Goal: Book appointment/travel/reservation

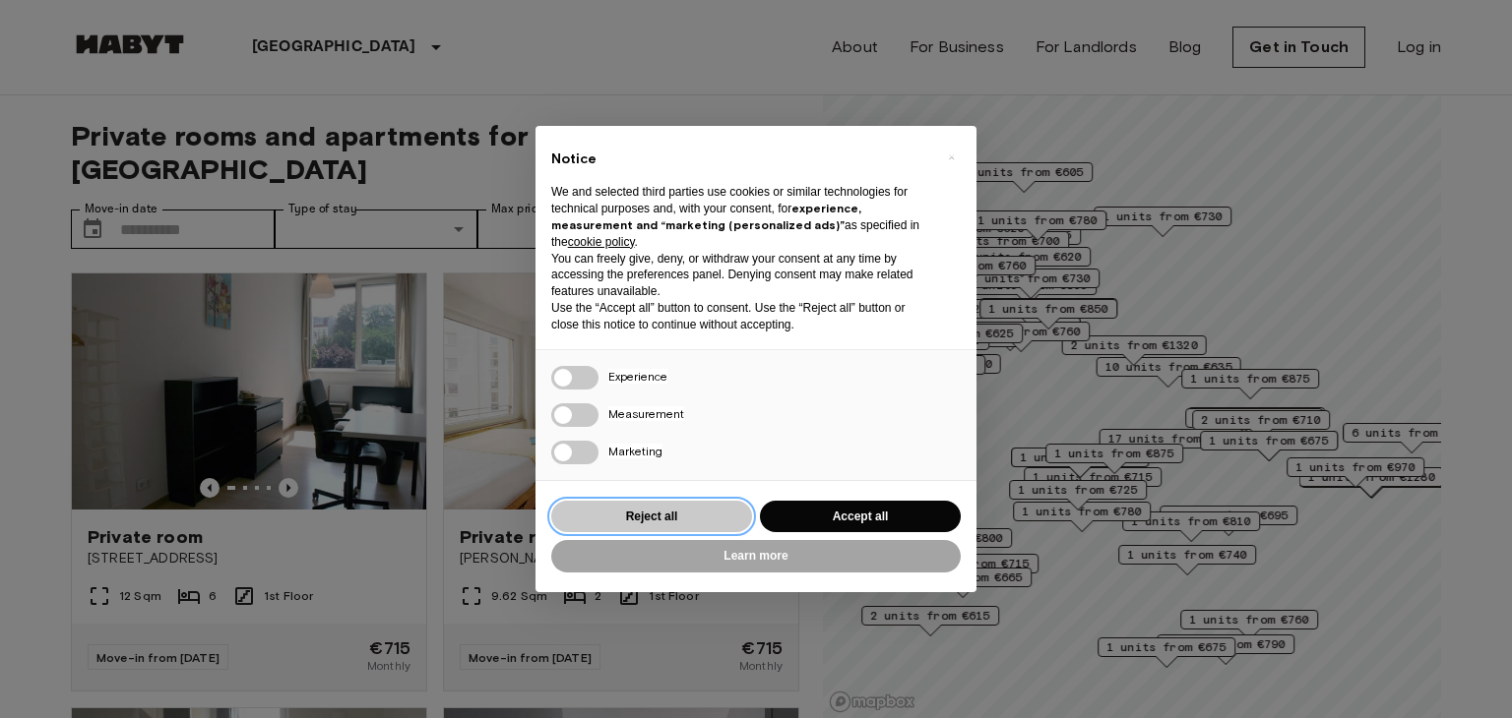
click at [661, 521] on button "Reject all" at bounding box center [651, 517] width 201 height 32
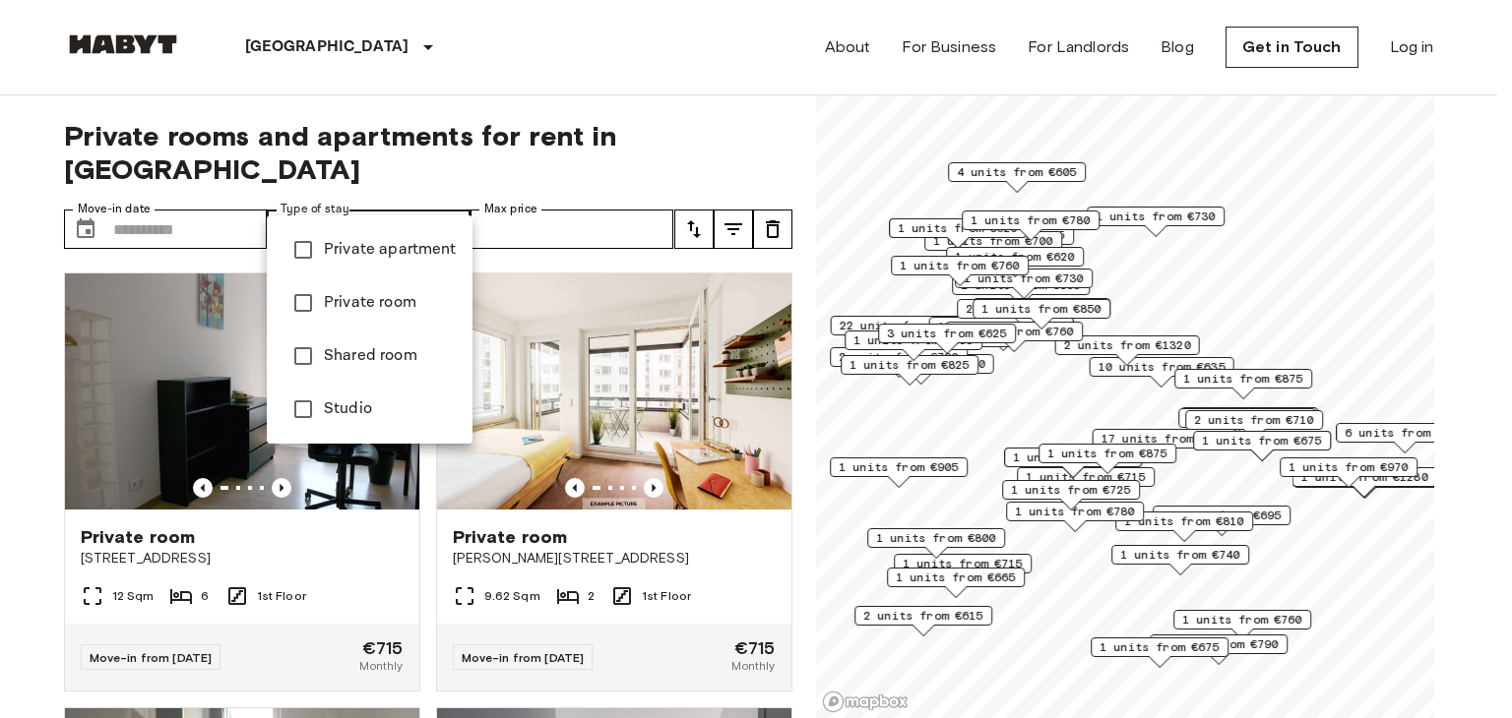
click at [343, 236] on li "Private apartment" at bounding box center [370, 249] width 206 height 53
type input "**********"
click at [567, 207] on div at bounding box center [756, 359] width 1512 height 718
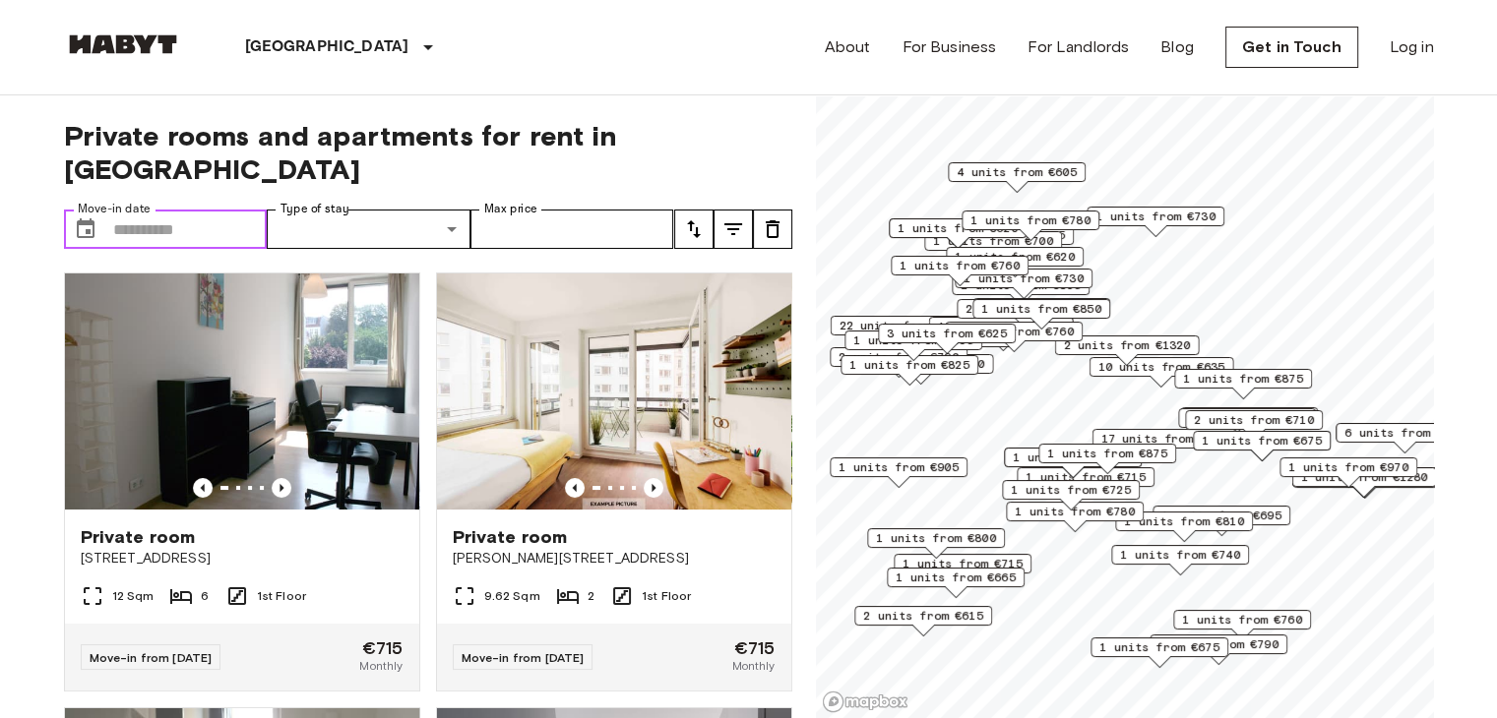
click at [201, 210] on input "Move-in date" at bounding box center [190, 229] width 155 height 39
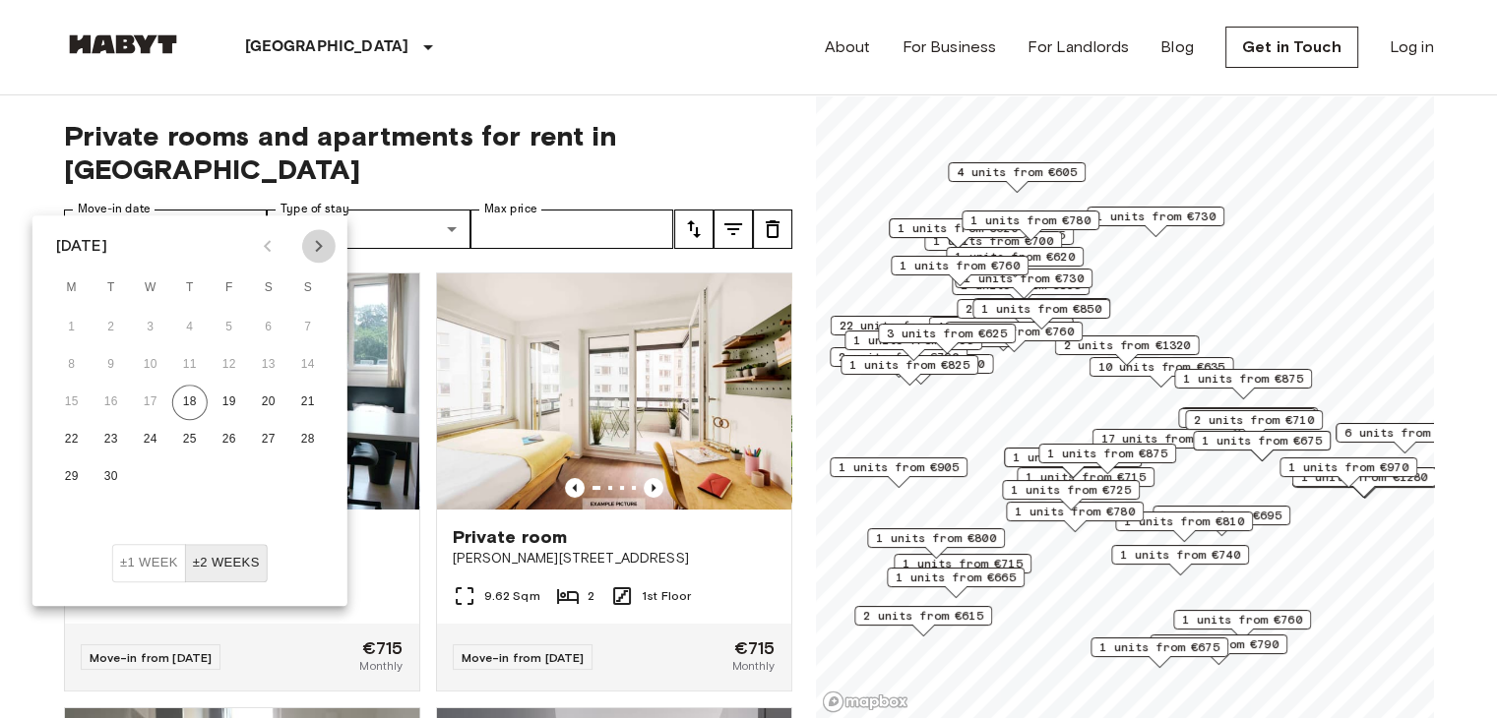
click at [322, 244] on icon "Next month" at bounding box center [319, 246] width 24 height 24
click at [231, 362] on button "10" at bounding box center [229, 364] width 35 height 35
type input "**********"
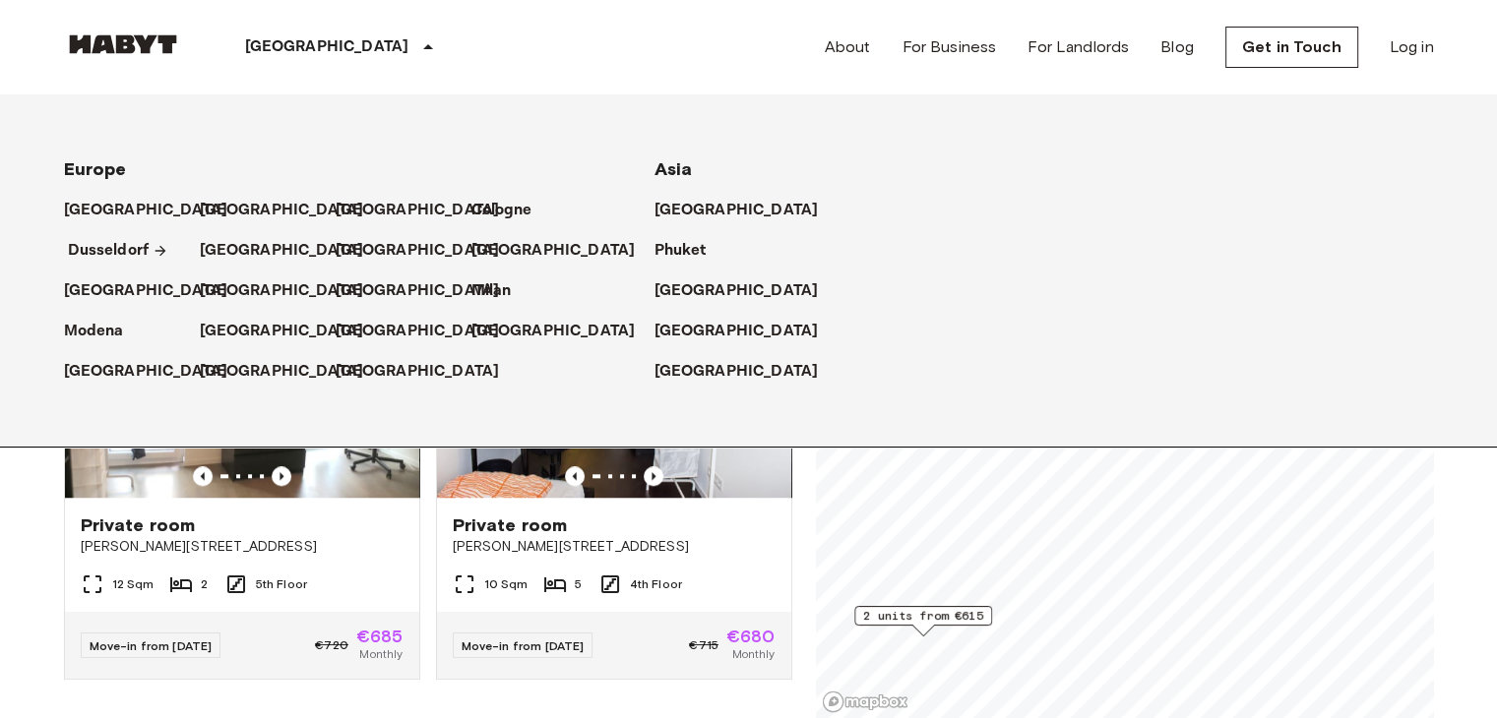
click at [102, 246] on p "Dusseldorf" at bounding box center [109, 251] width 82 height 24
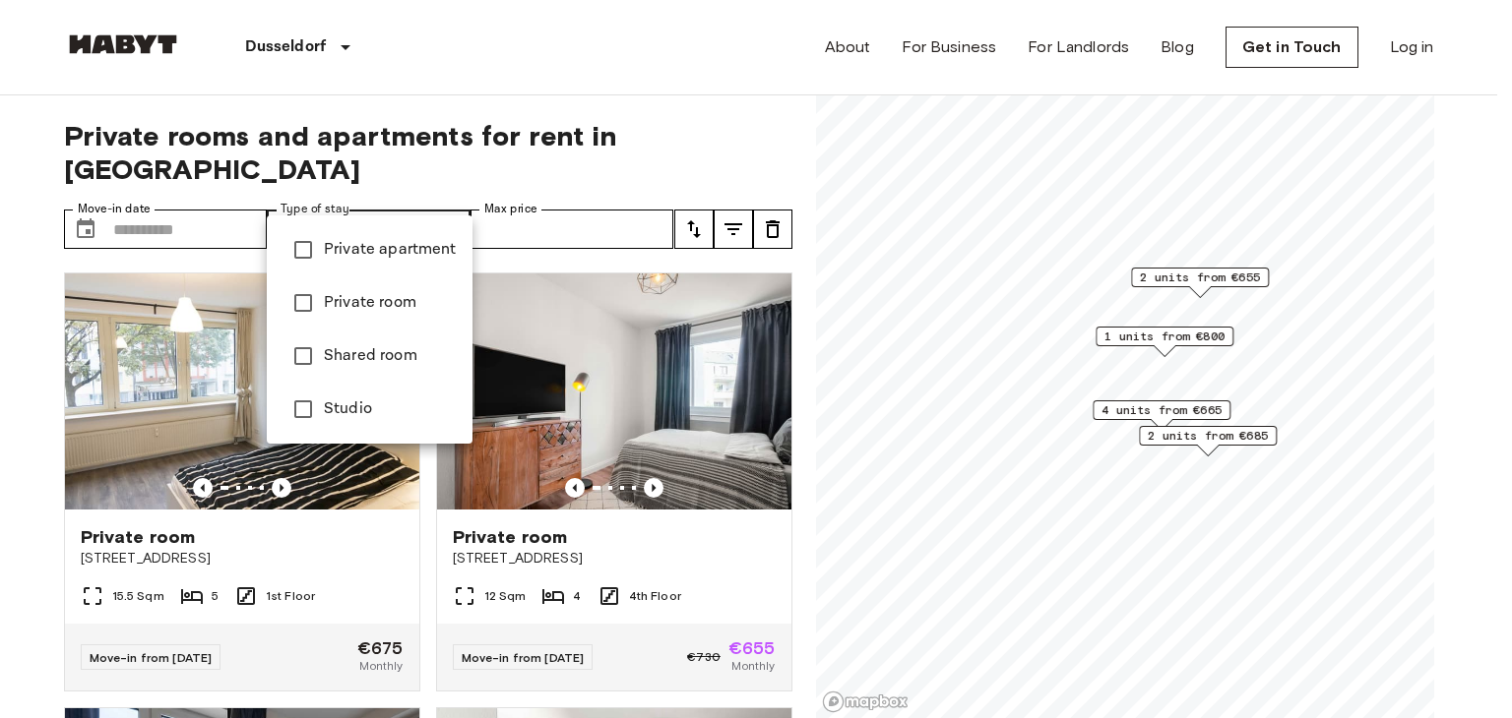
click at [340, 254] on span "Private apartment" at bounding box center [390, 250] width 133 height 24
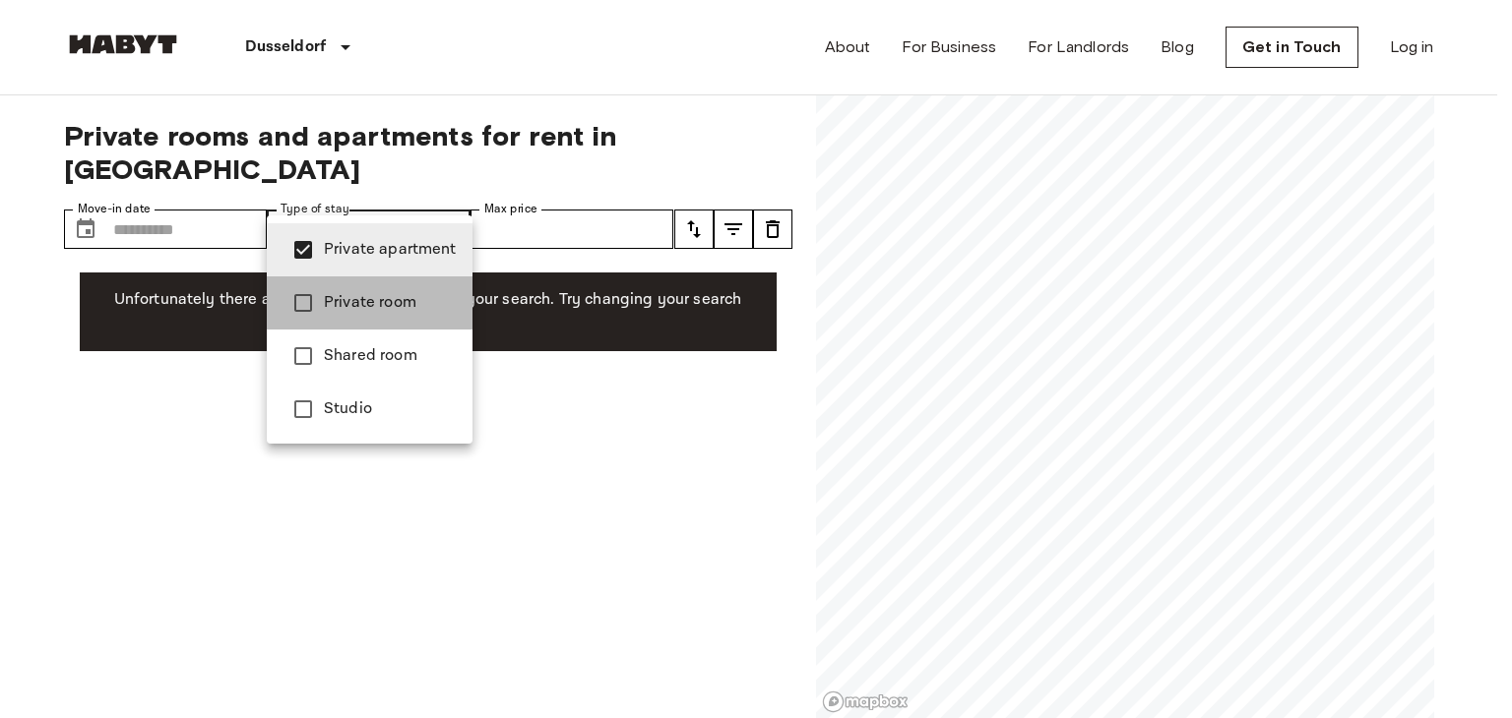
click at [348, 301] on span "Private room" at bounding box center [390, 303] width 133 height 24
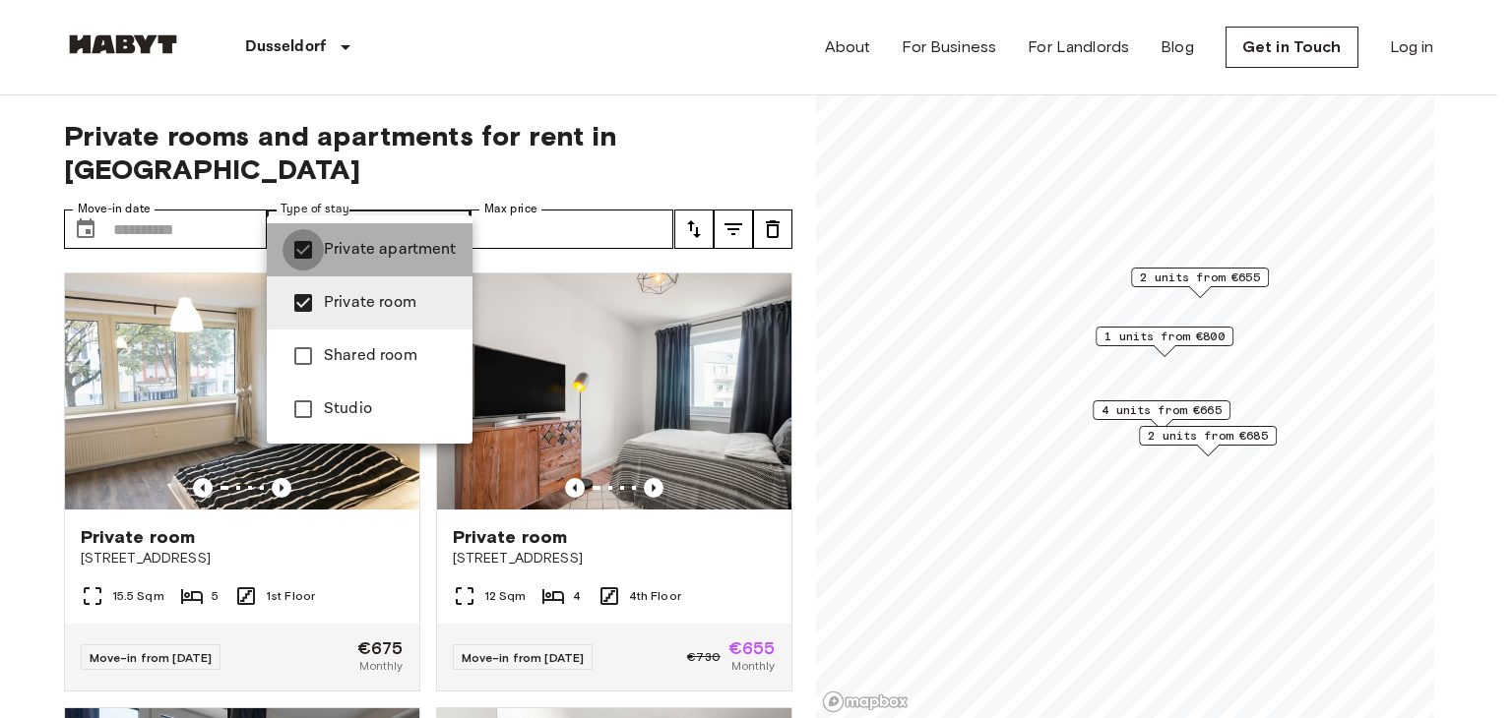
type input "**********"
click at [729, 517] on div at bounding box center [756, 359] width 1512 height 718
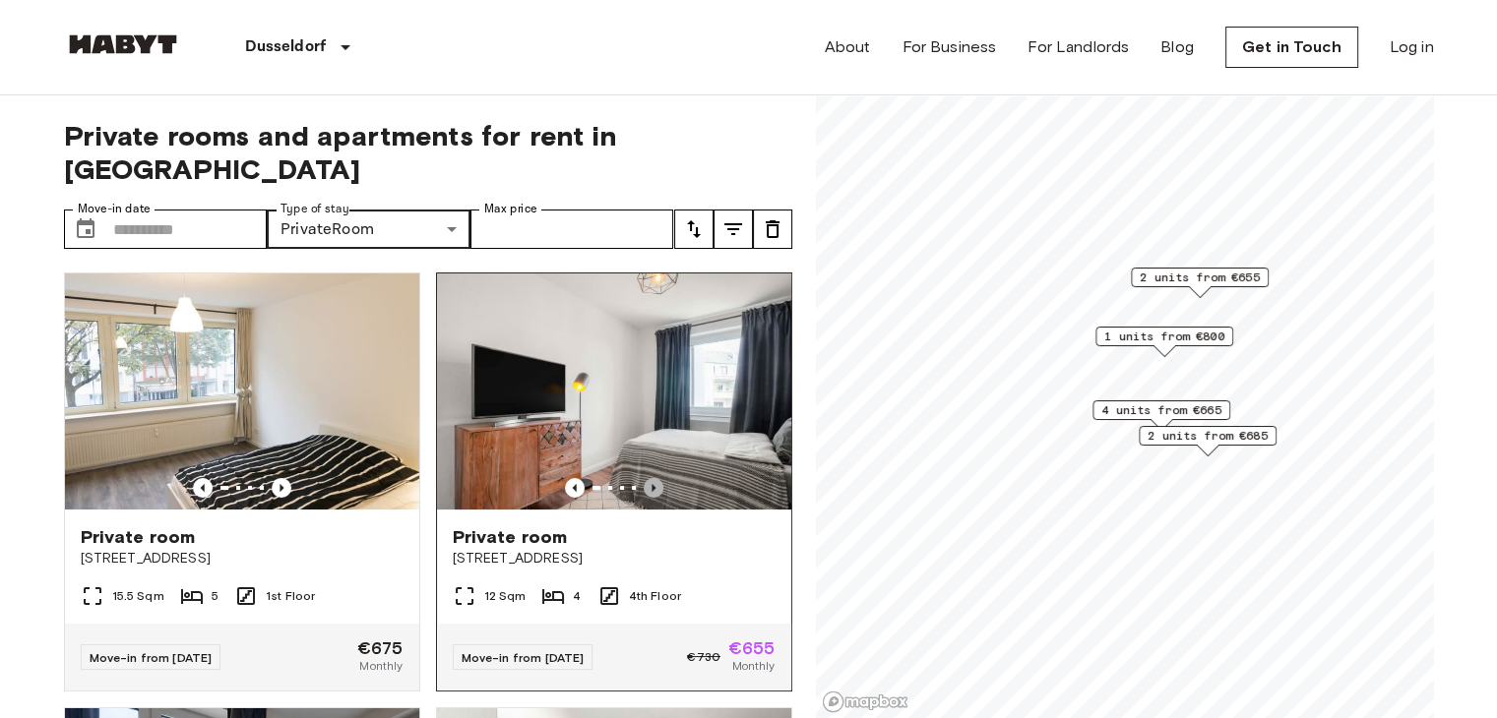
click at [644, 478] on icon "Previous image" at bounding box center [654, 488] width 20 height 20
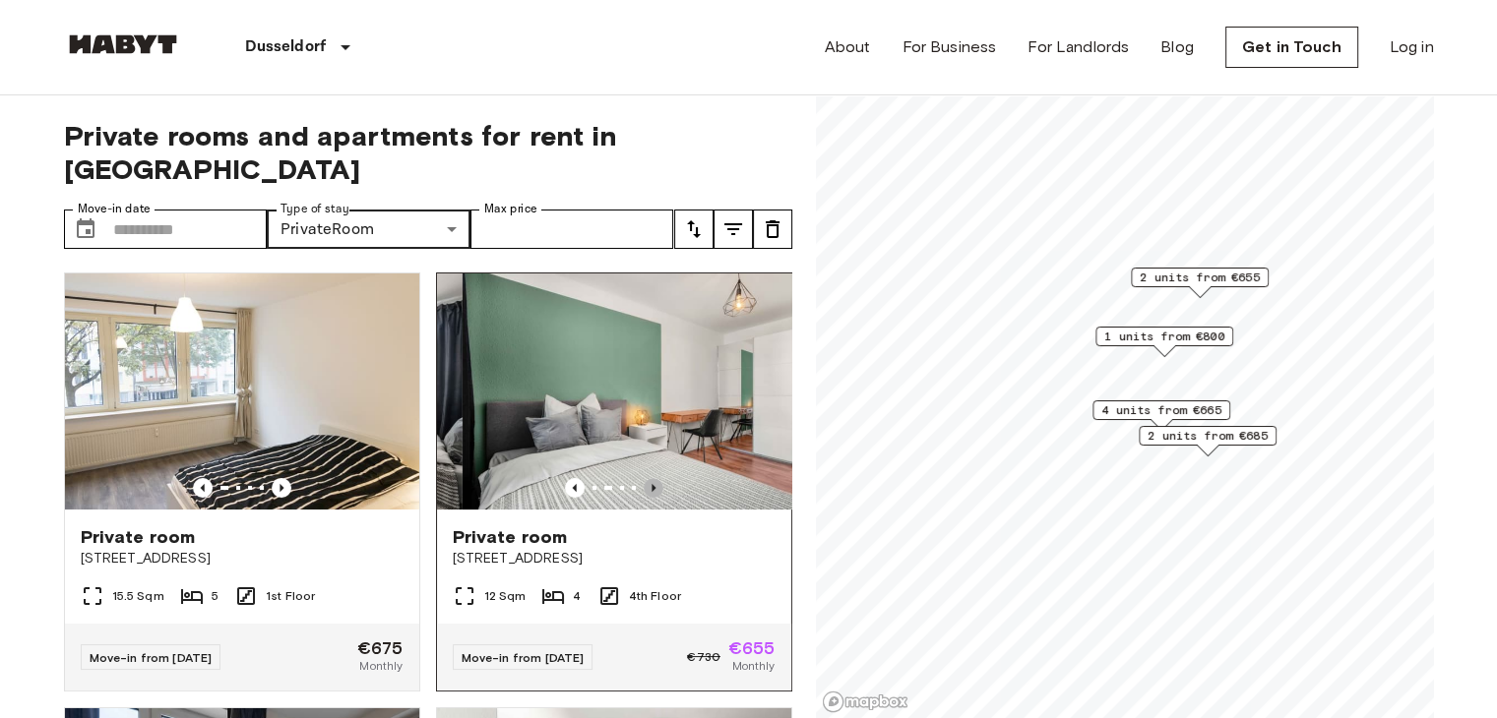
click at [644, 478] on icon "Previous image" at bounding box center [654, 488] width 20 height 20
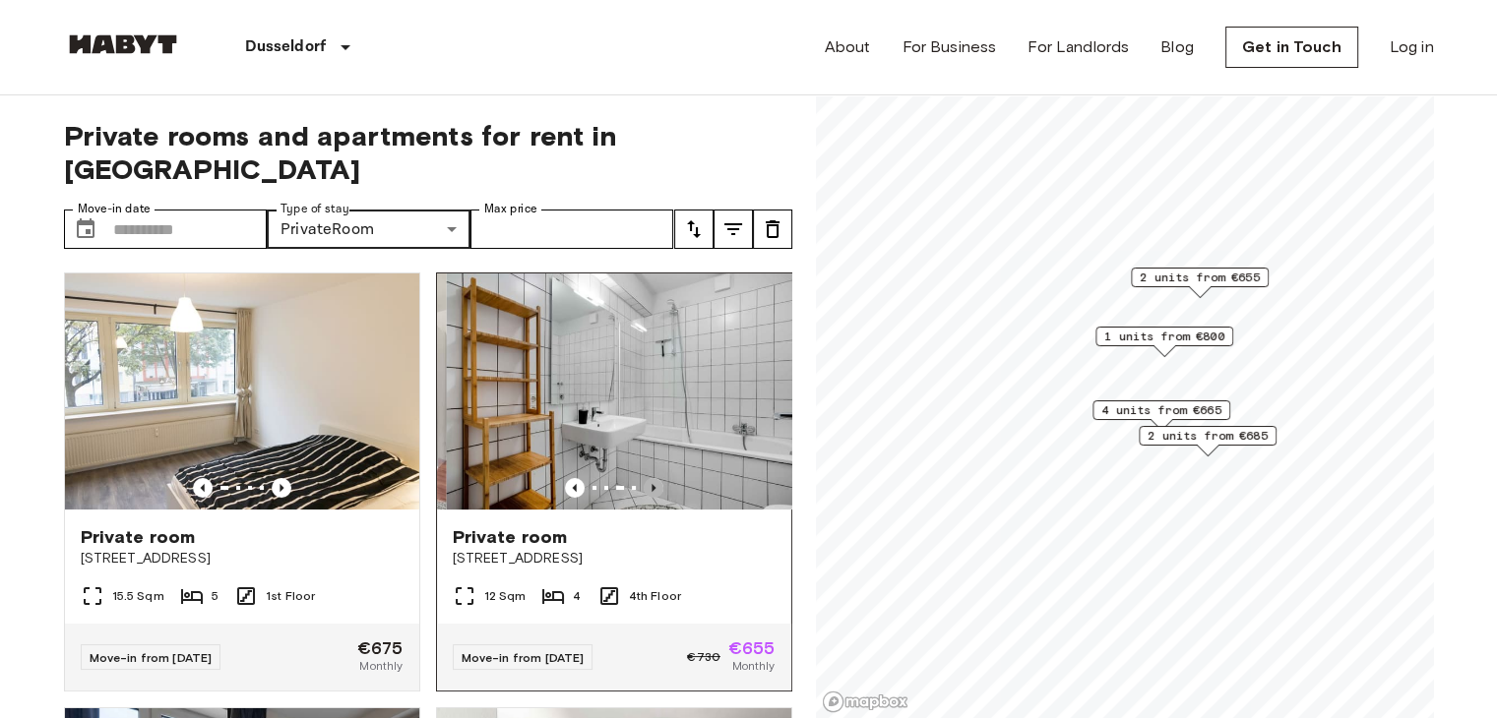
click at [644, 478] on icon "Previous image" at bounding box center [654, 488] width 20 height 20
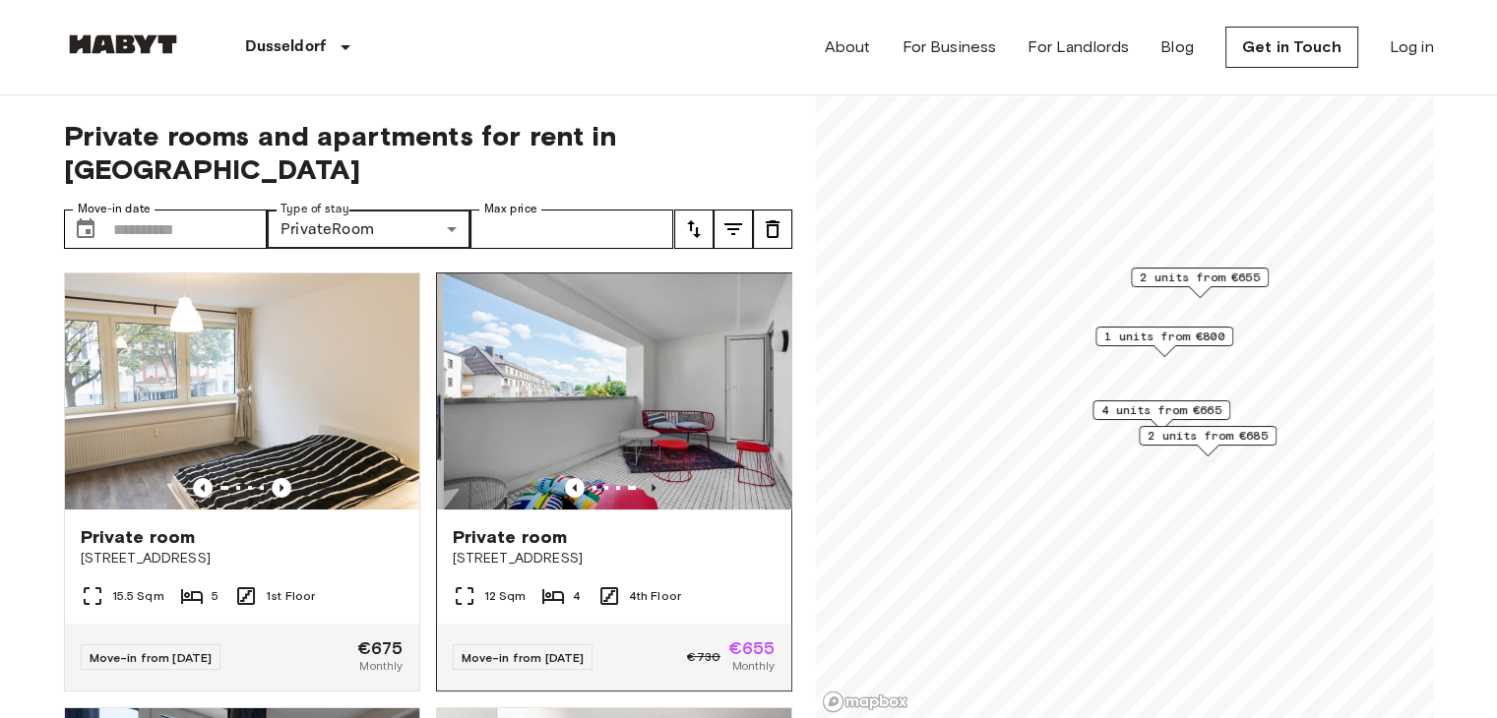
click at [644, 478] on icon "Previous image" at bounding box center [654, 488] width 20 height 20
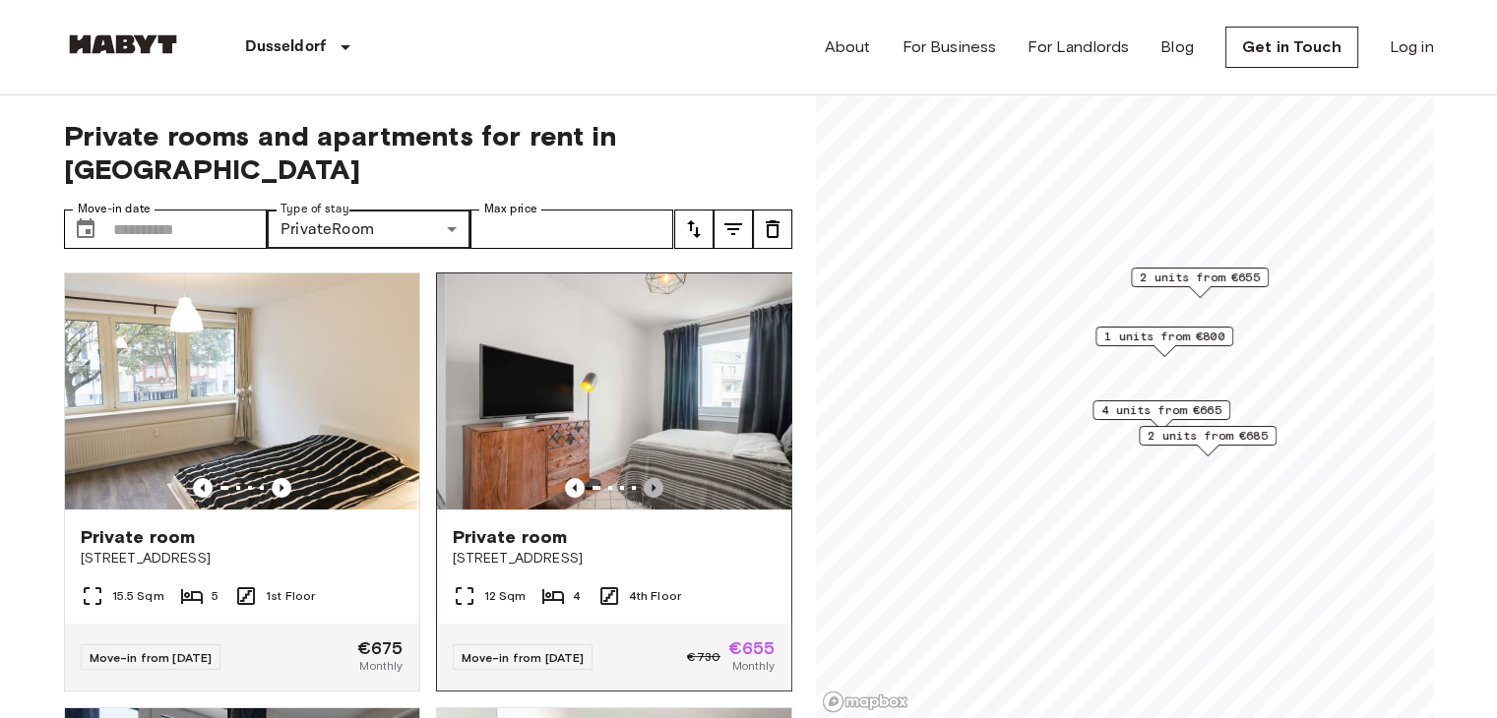
click at [644, 478] on icon "Previous image" at bounding box center [654, 488] width 20 height 20
